Goal: Find specific page/section: Find specific page/section

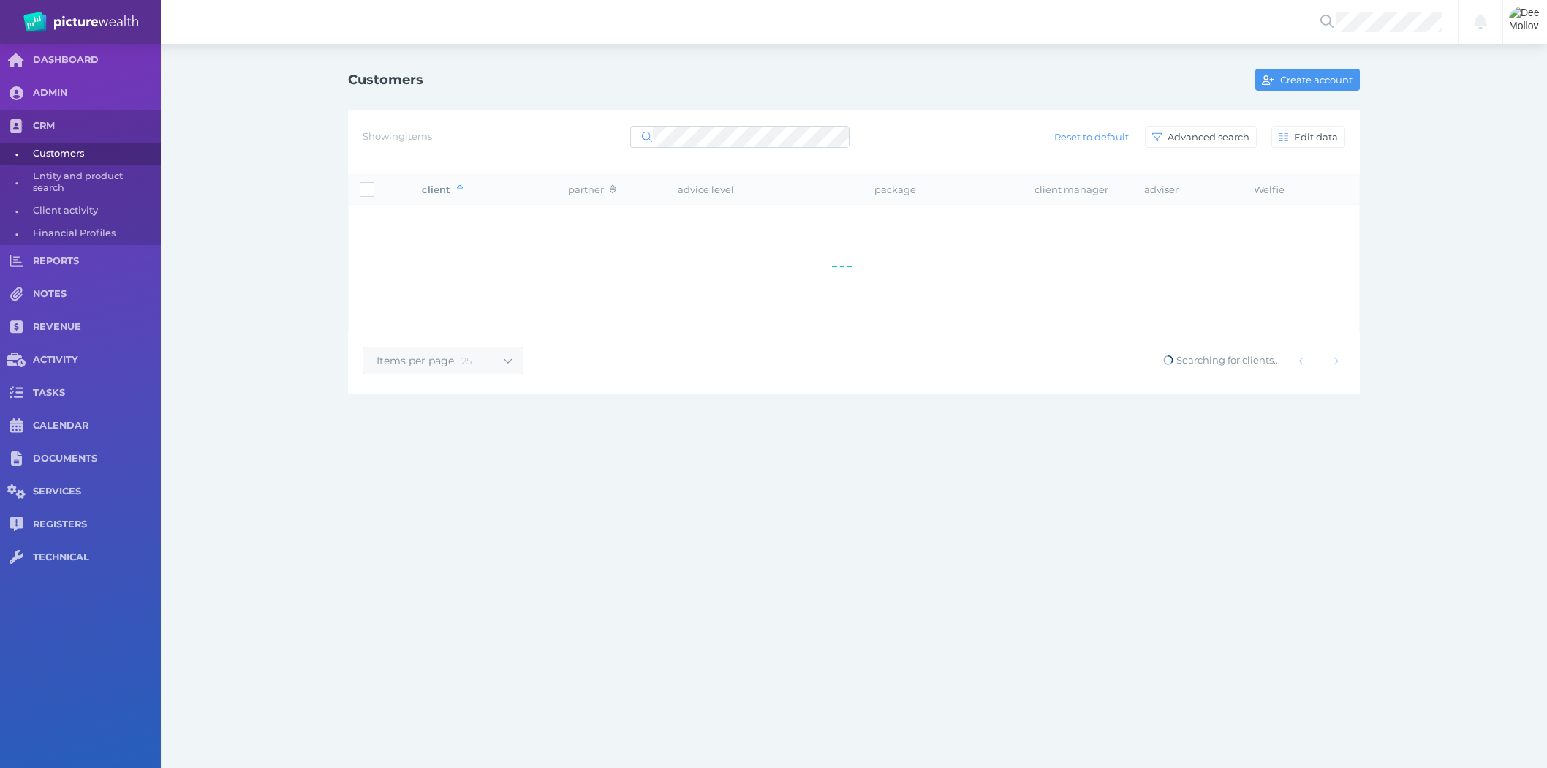
select select "25"
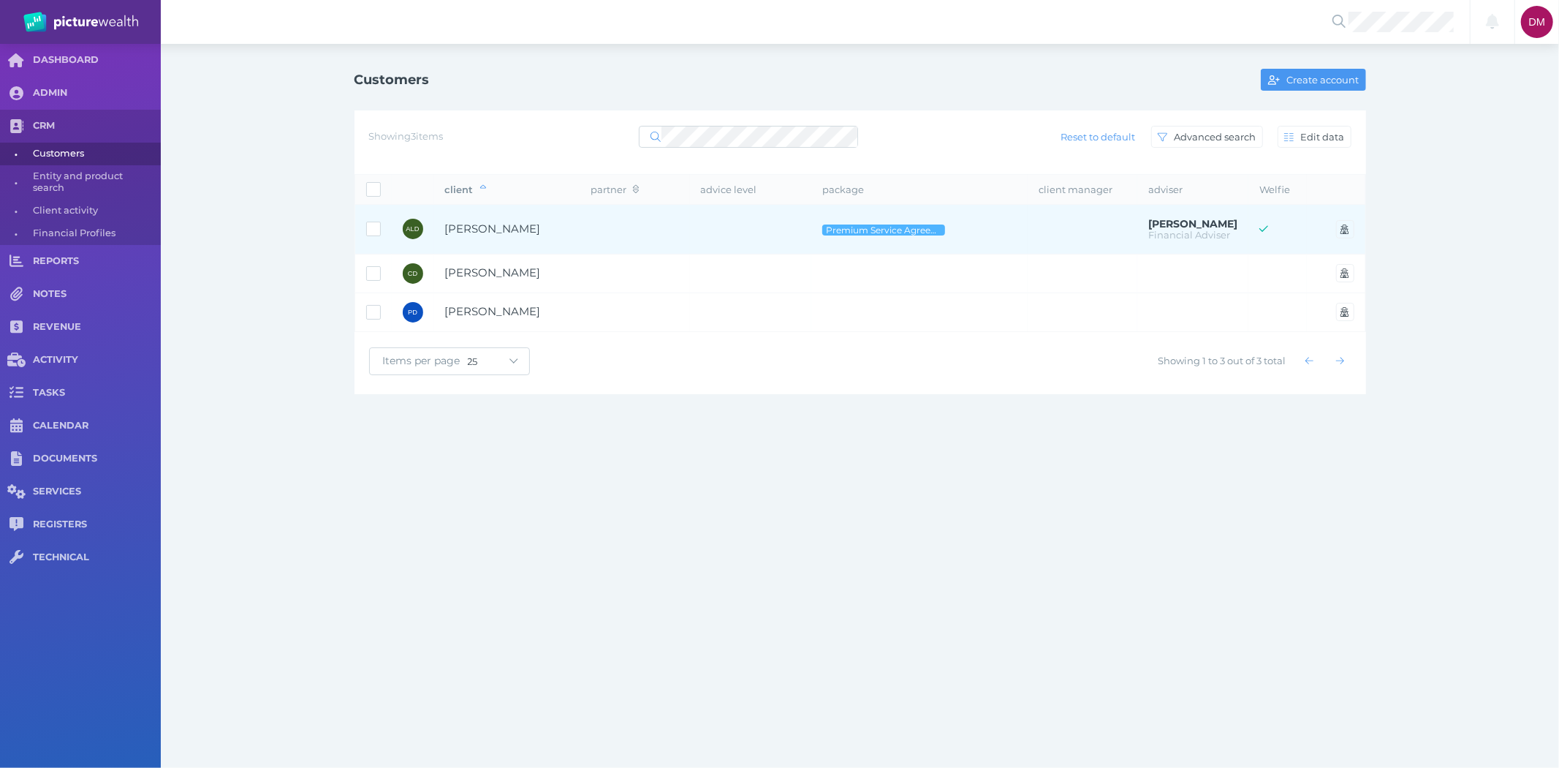
click at [497, 229] on span "[PERSON_NAME]" at bounding box center [493, 229] width 96 height 14
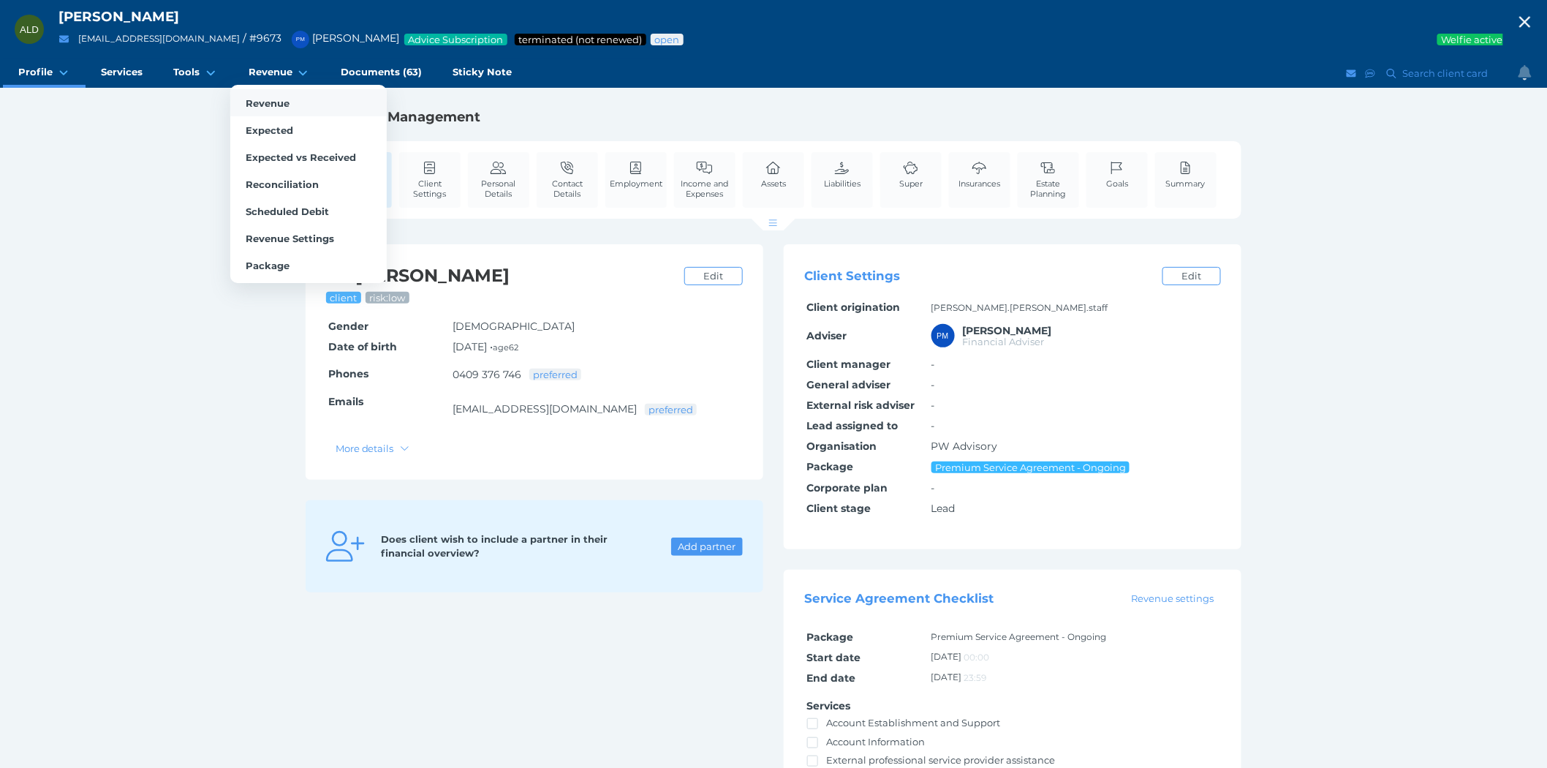
click at [271, 94] on link "Revenue" at bounding box center [308, 102] width 156 height 27
select select "25"
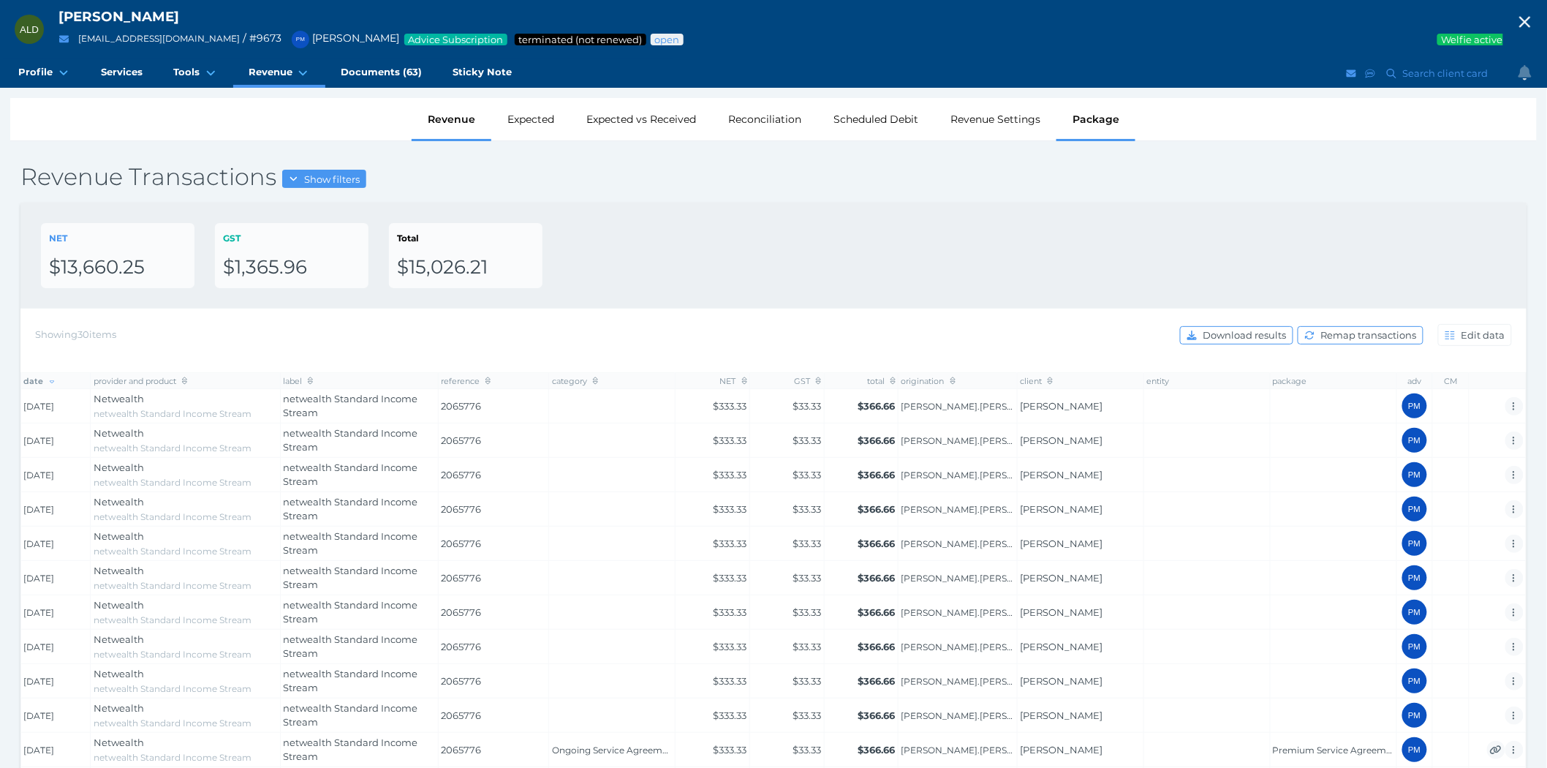
click at [1086, 121] on div "Package" at bounding box center [1095, 119] width 79 height 42
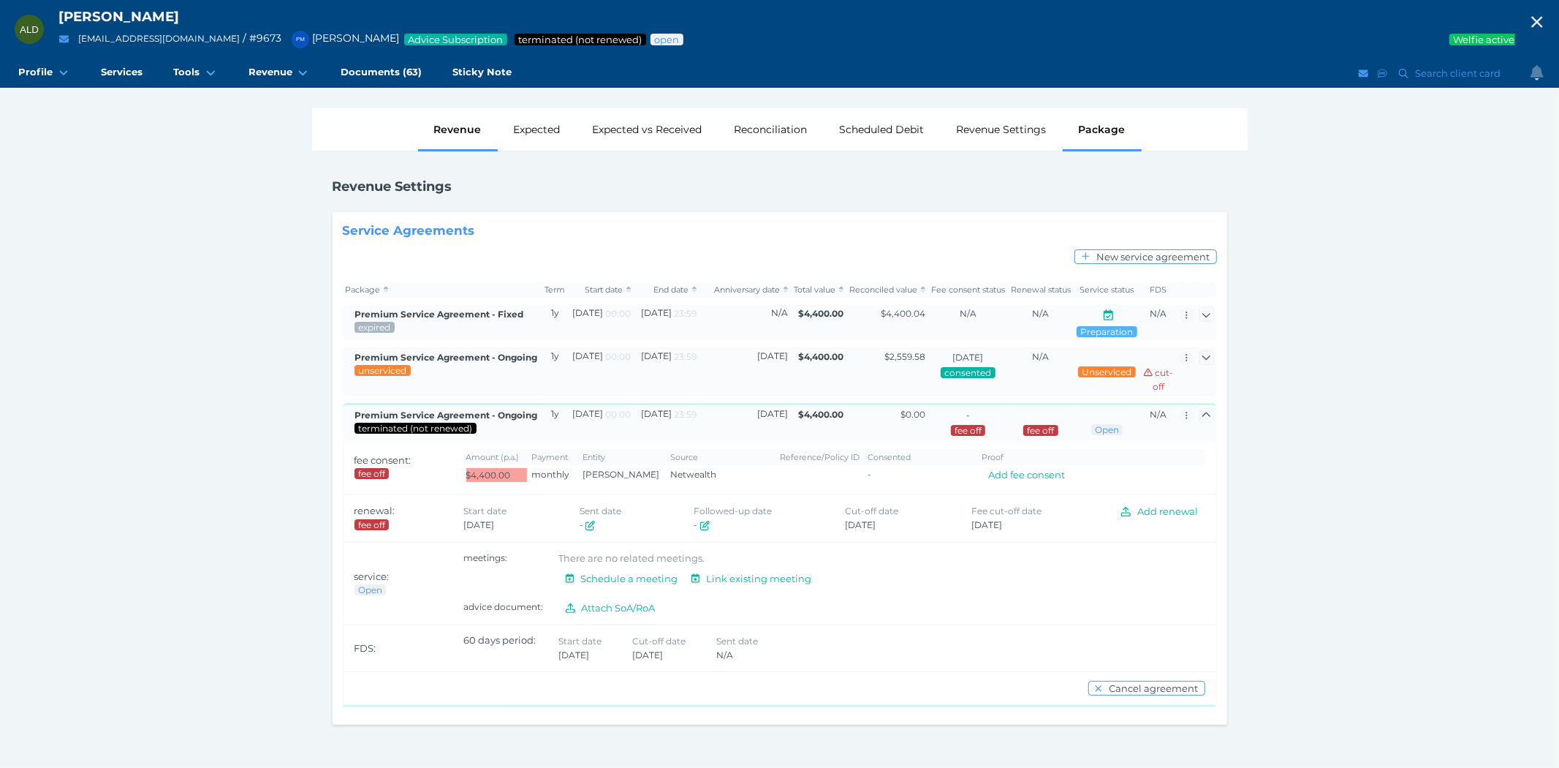
click at [453, 130] on div "Revenue" at bounding box center [458, 129] width 80 height 42
select select "25"
